Goal: Browse casually

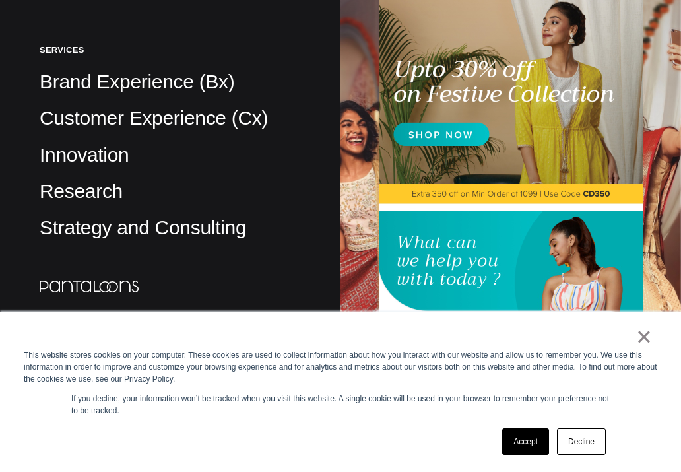
scroll to position [527, 0]
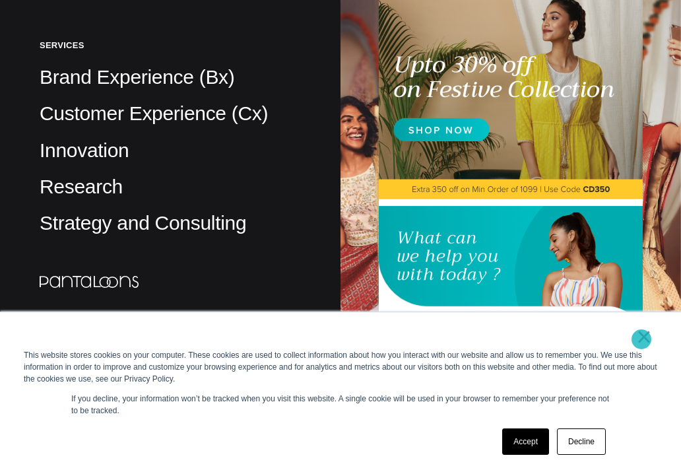
click at [641, 339] on link "×" at bounding box center [644, 336] width 16 height 12
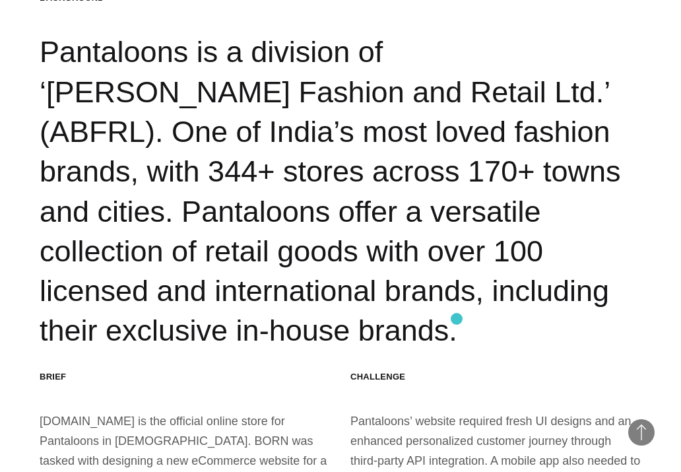
scroll to position [1400, 0]
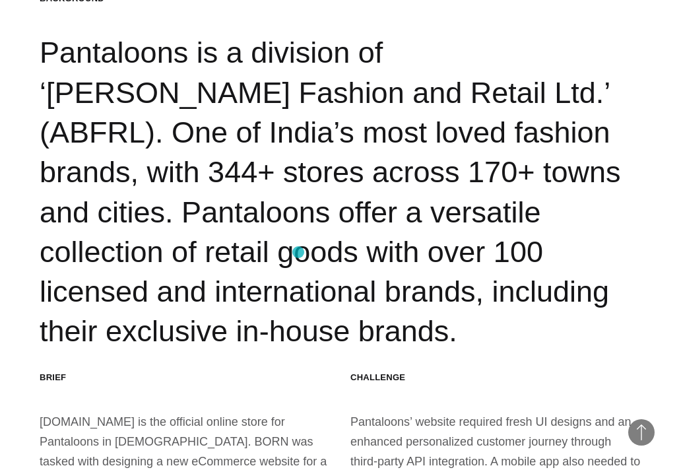
drag, startPoint x: 401, startPoint y: 318, endPoint x: 251, endPoint y: 218, distance: 180.2
click at [251, 218] on div "Background Pantaloons is a division of ‘[PERSON_NAME] Fashion and Retail Ltd.’ …" at bounding box center [341, 172] width 602 height 359
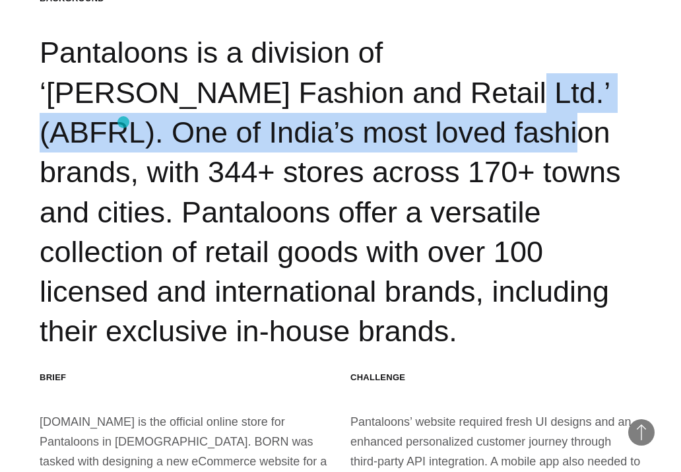
click at [123, 122] on div "Background Pantaloons is a division of ‘[PERSON_NAME] Fashion and Retail Ltd.’ …" at bounding box center [341, 172] width 602 height 359
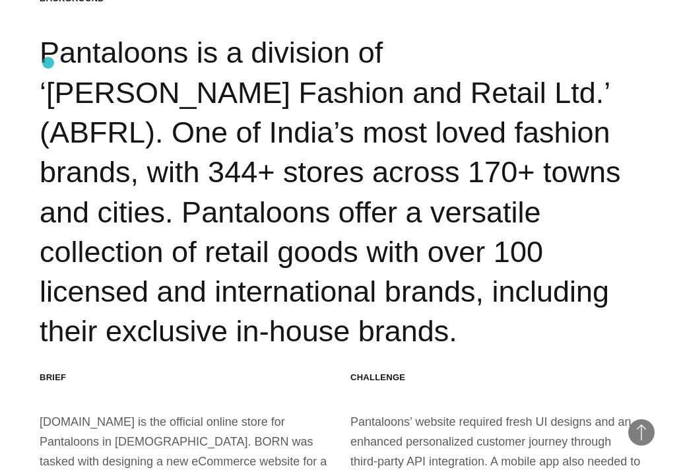
click at [48, 63] on div "Background Pantaloons is a division of ‘[PERSON_NAME] Fashion and Retail Ltd.’ …" at bounding box center [341, 172] width 602 height 359
drag, startPoint x: 48, startPoint y: 63, endPoint x: 320, endPoint y: 298, distance: 359.6
click at [320, 298] on div "Background Pantaloons is a division of ‘[PERSON_NAME] Fashion and Retail Ltd.’ …" at bounding box center [341, 172] width 602 height 359
copy div "Pantaloons is a division of ‘[PERSON_NAME] Fashion and Retail Ltd.’ (ABFRL). On…"
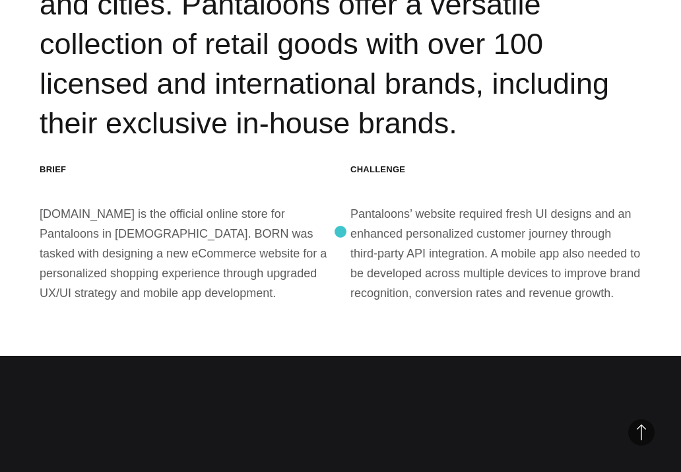
scroll to position [1609, 0]
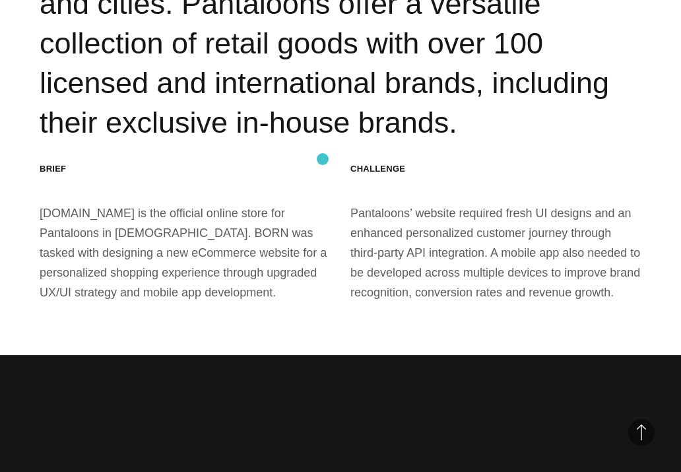
click at [323, 163] on div "Brief [DOMAIN_NAME] is the official online store for Pantaloons in [DEMOGRAPHIC…" at bounding box center [185, 232] width 291 height 139
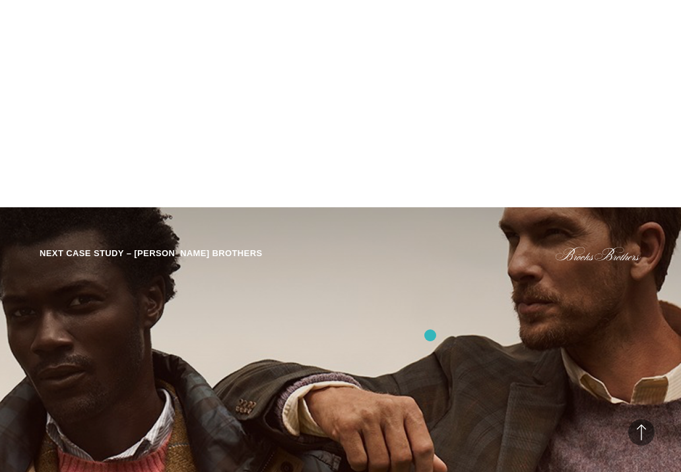
scroll to position [8561, 0]
